Goal: Information Seeking & Learning: Learn about a topic

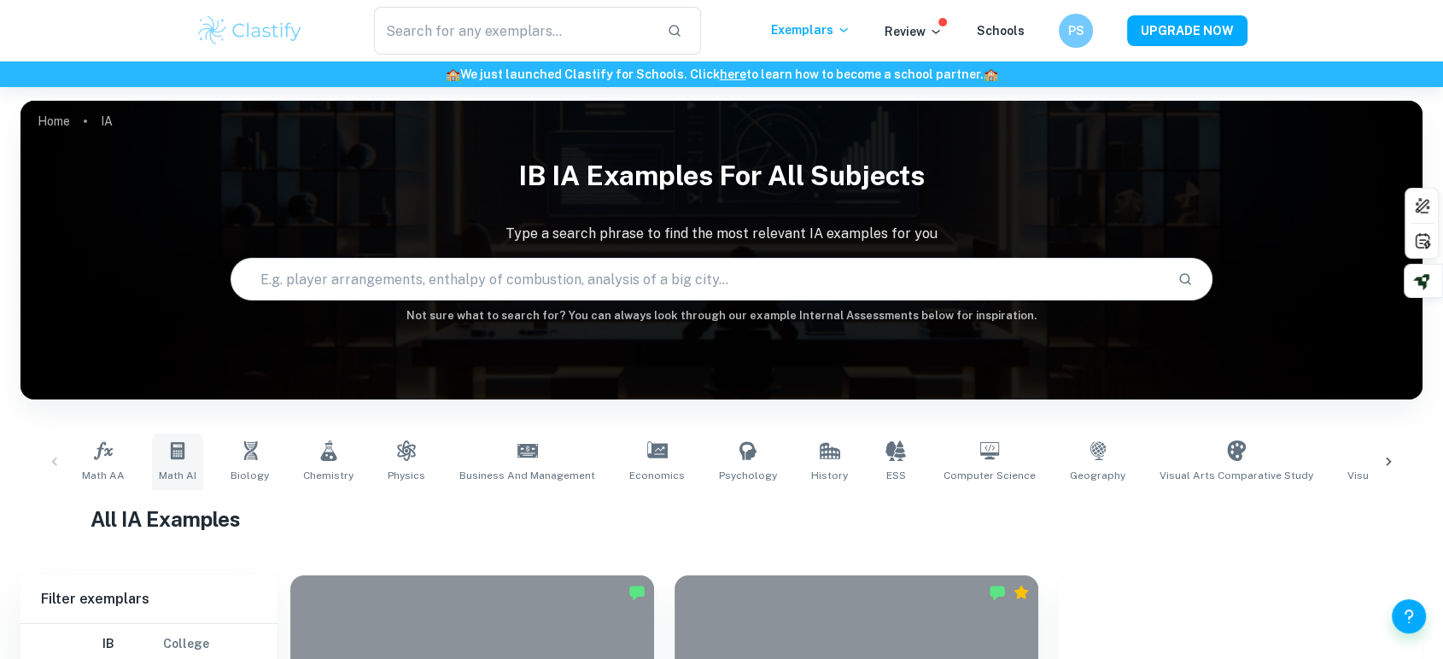
click at [167, 459] on icon at bounding box center [177, 451] width 20 height 20
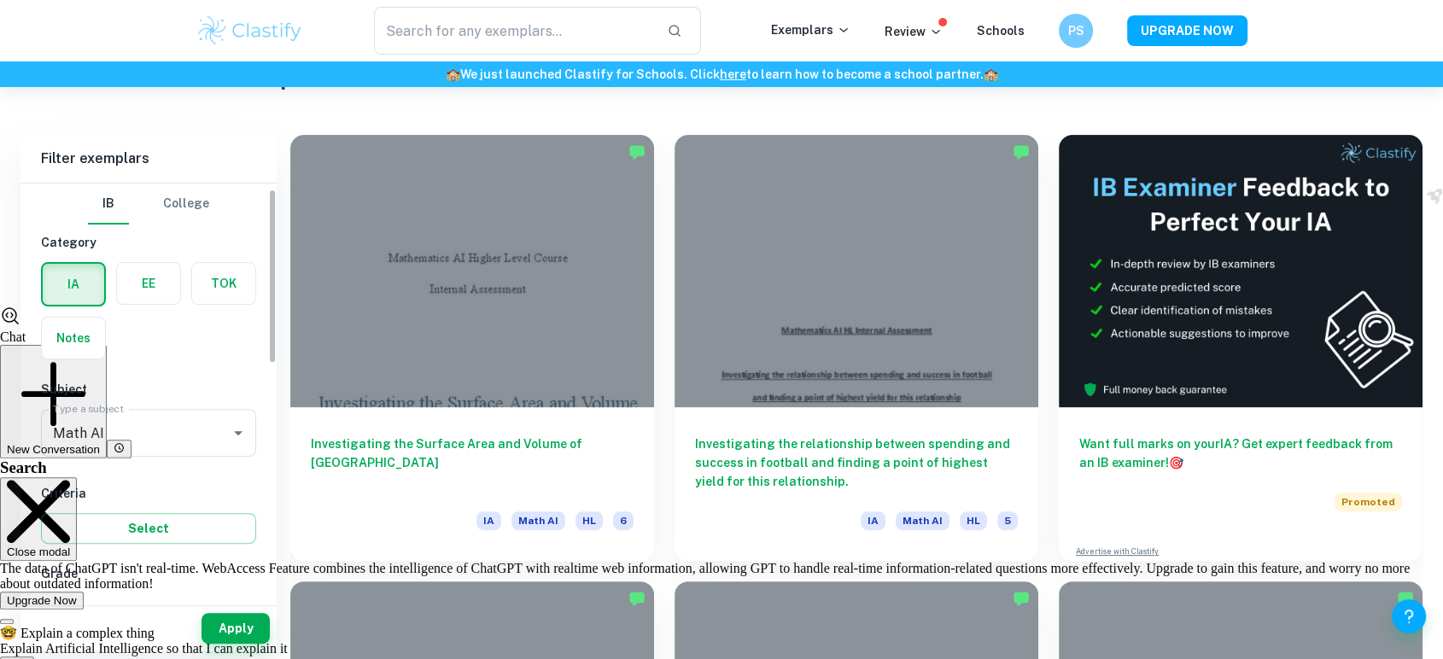
scroll to position [159, 0]
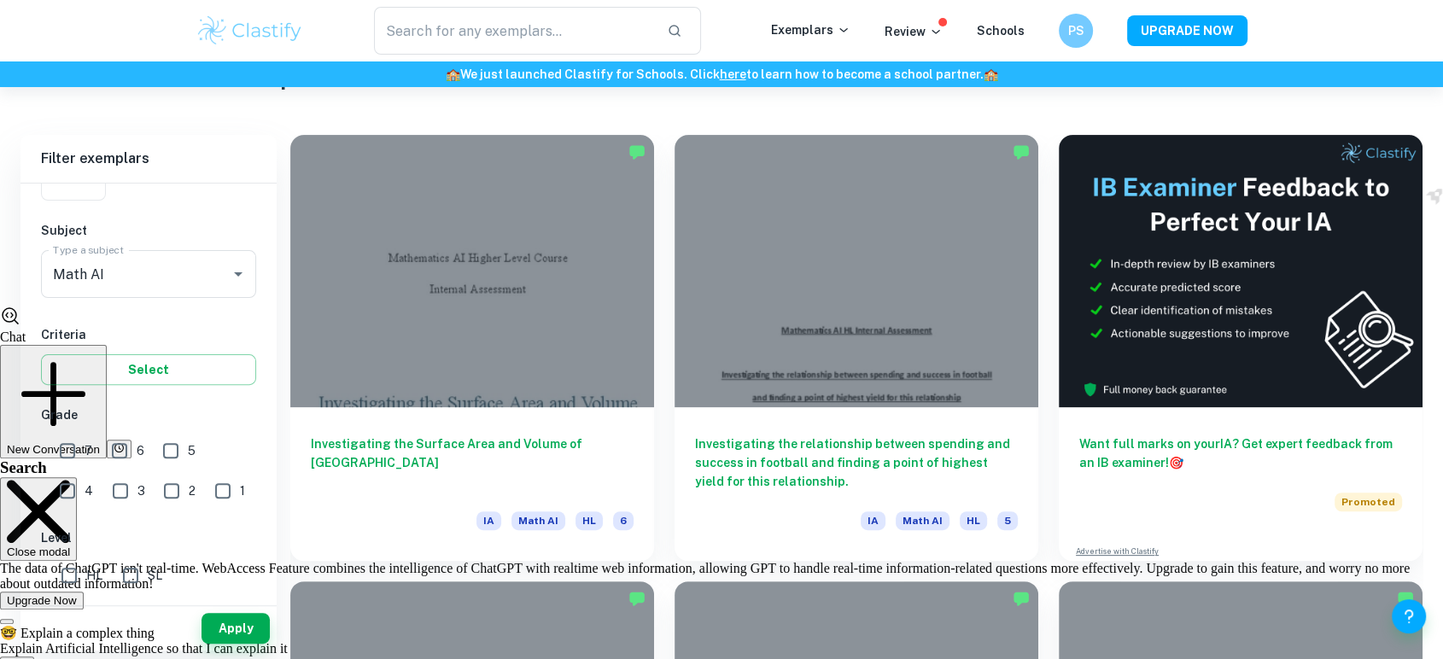
click at [57, 449] on input "7" at bounding box center [67, 451] width 34 height 34
checkbox input "true"
click at [155, 574] on span "SL" at bounding box center [155, 575] width 15 height 19
click at [148, 574] on input "SL" at bounding box center [131, 575] width 34 height 34
checkbox input "true"
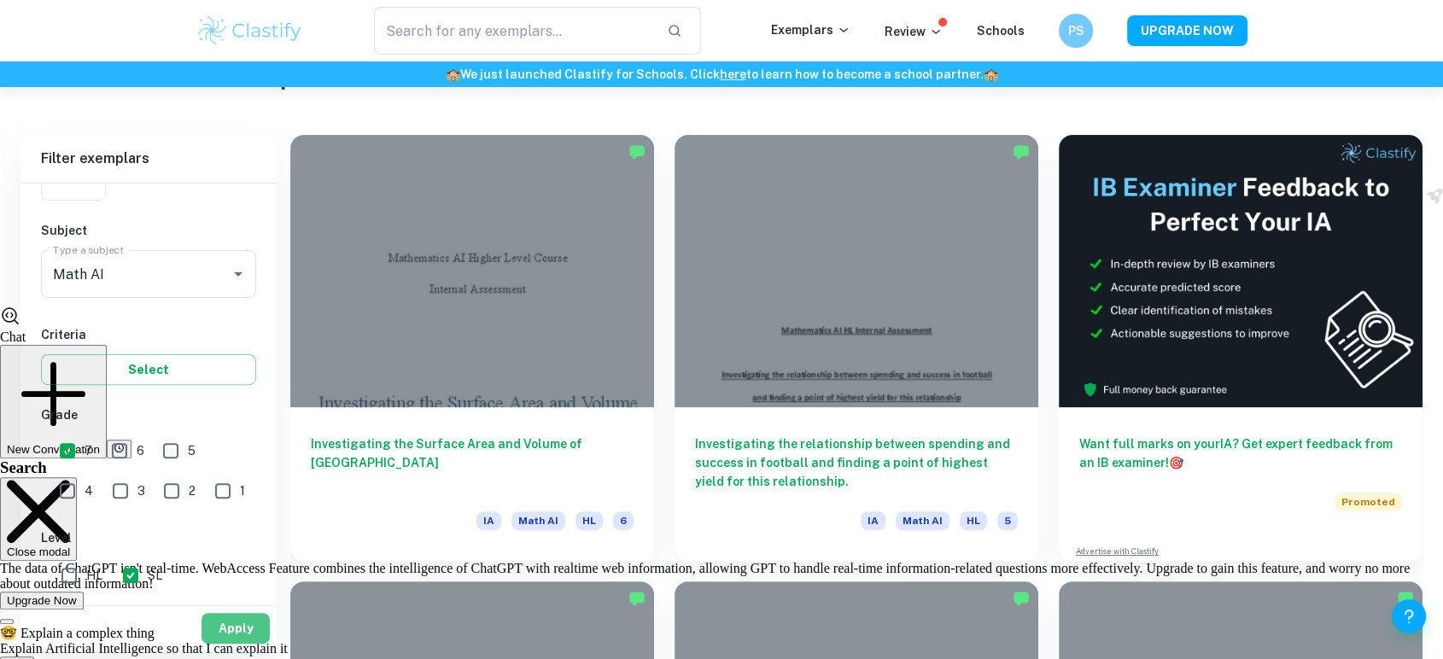
click at [212, 617] on button "Apply" at bounding box center [236, 628] width 68 height 31
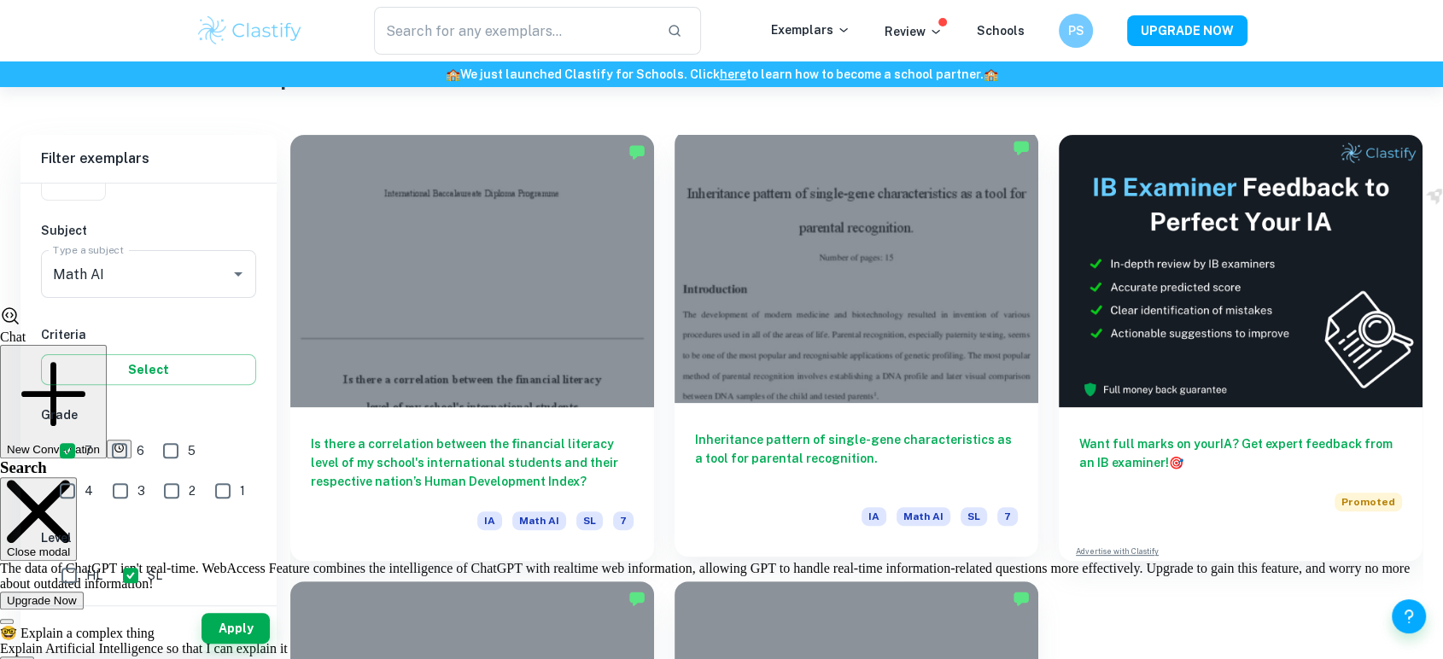
click at [764, 418] on div "Inheritance pattern of single-gene characteristics as a tool for parental recog…" at bounding box center [857, 480] width 364 height 154
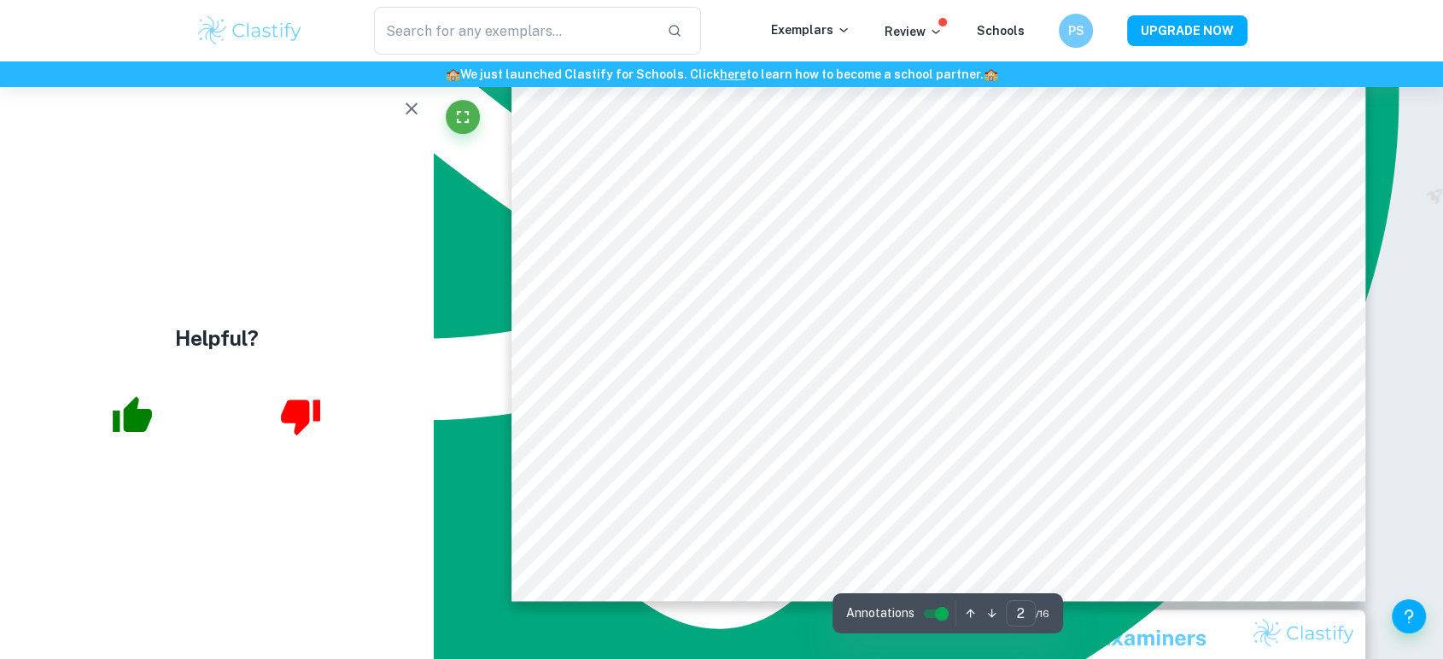
scroll to position [1858, 0]
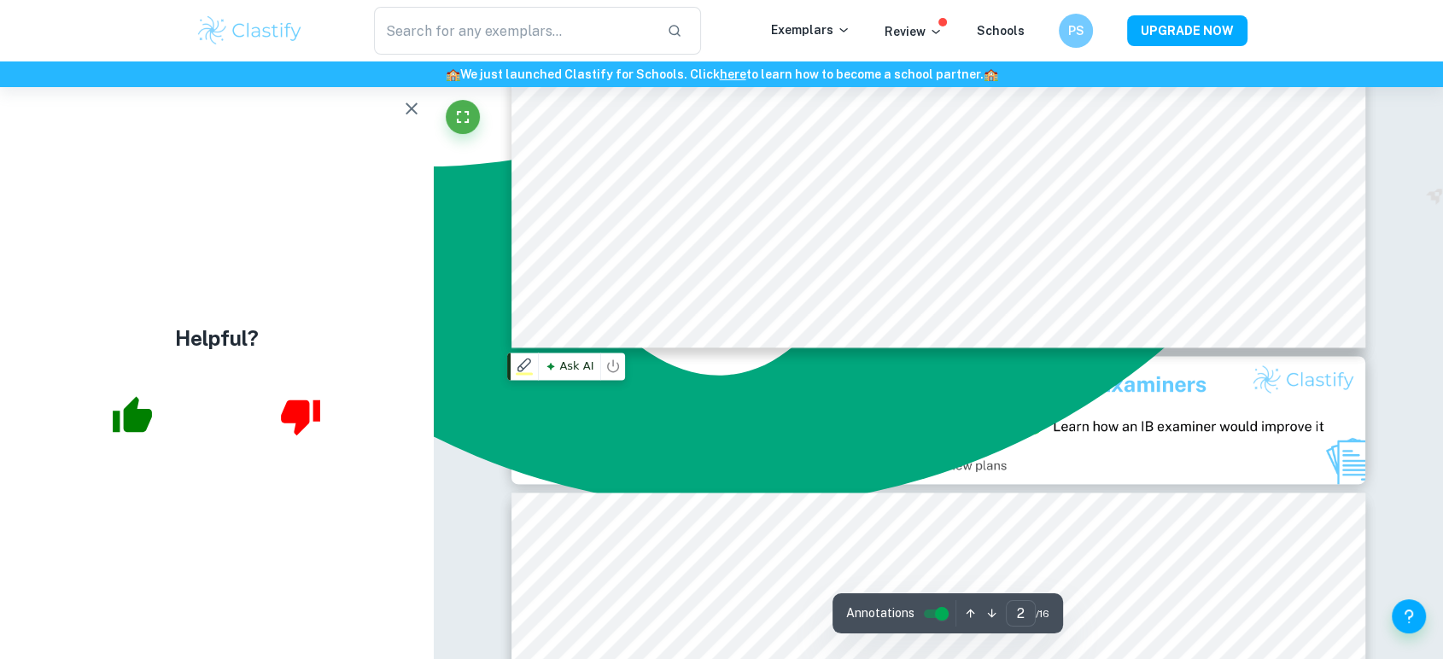
type input "3"
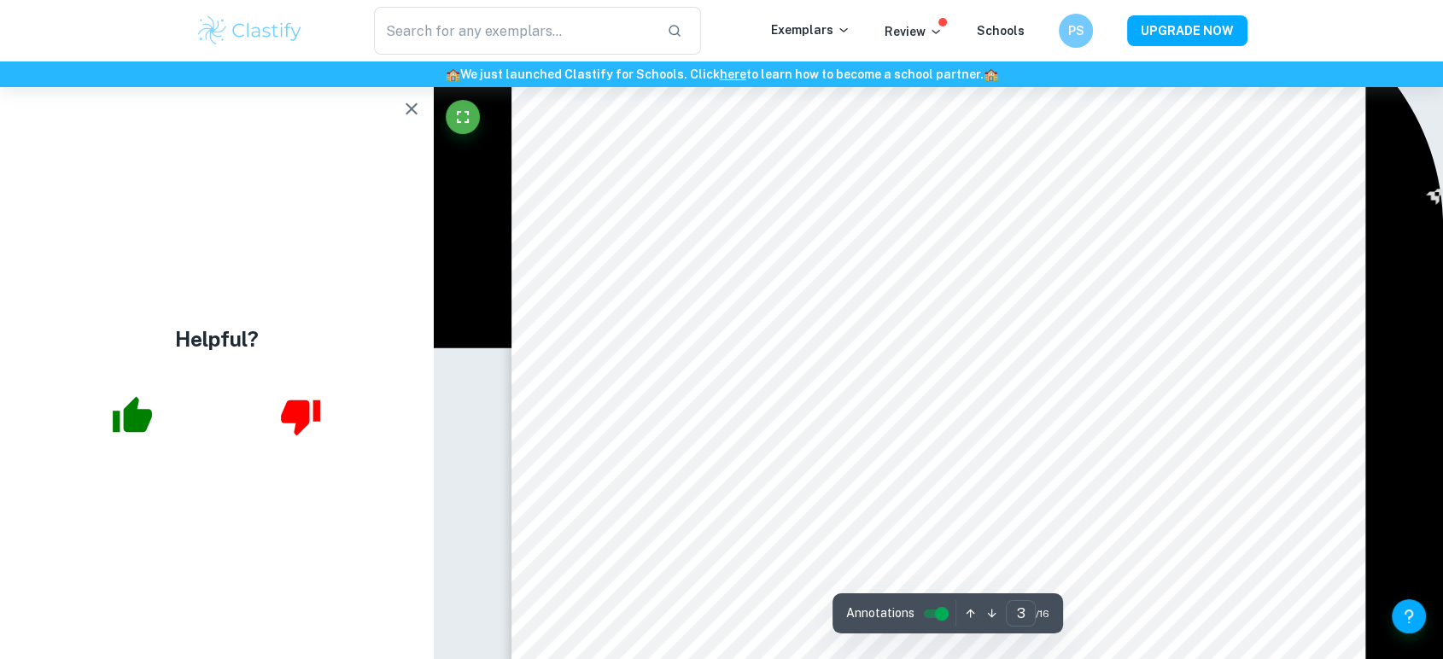
scroll to position [2955, 0]
